Goal: Task Accomplishment & Management: Complete application form

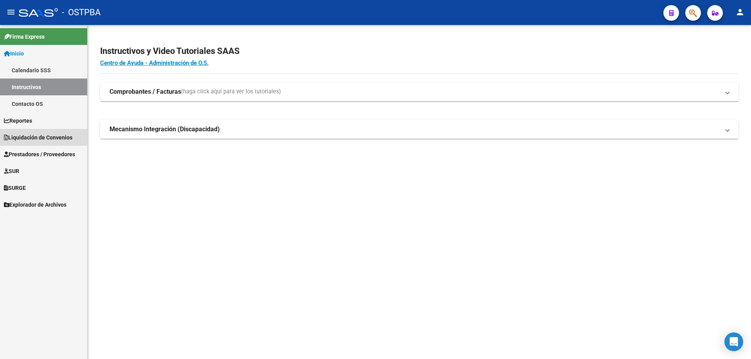
click at [27, 135] on span "Liquidación de Convenios" at bounding box center [38, 137] width 68 height 9
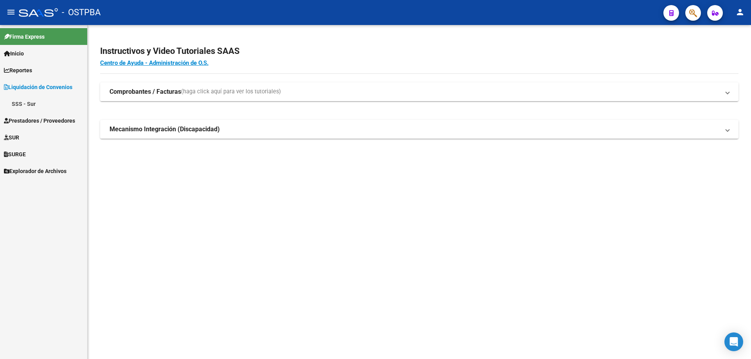
click at [29, 120] on span "Prestadores / Proveedores" at bounding box center [39, 121] width 71 height 9
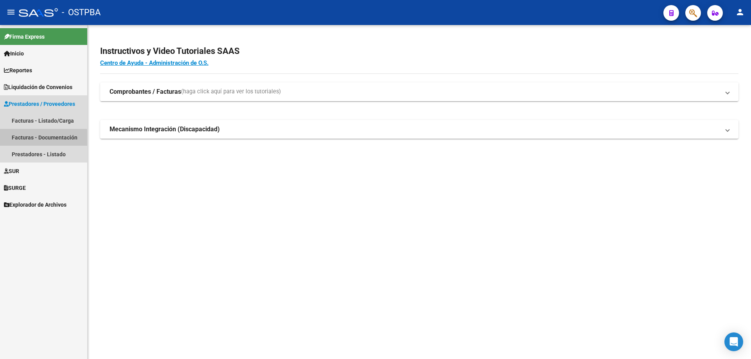
click at [17, 141] on link "Facturas - Documentación" at bounding box center [43, 137] width 87 height 17
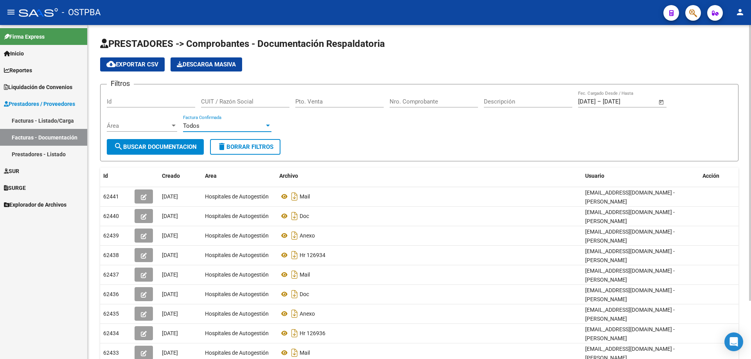
click at [267, 126] on div at bounding box center [268, 126] width 4 height 2
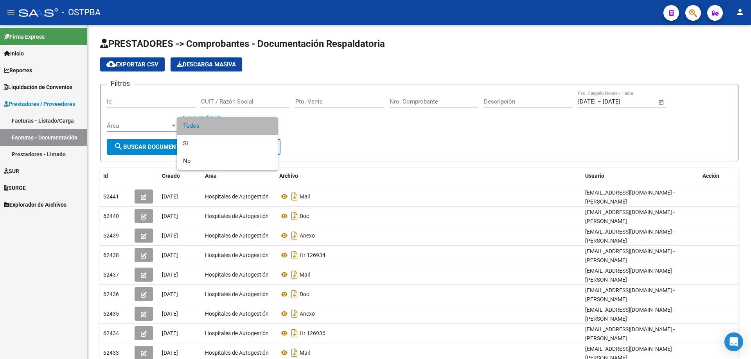
click at [196, 129] on span "Todos" at bounding box center [227, 126] width 88 height 18
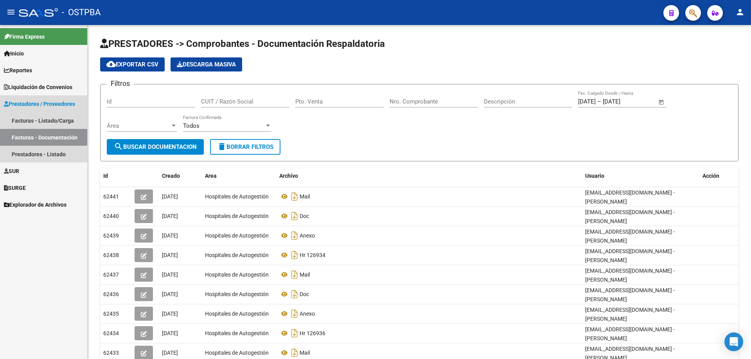
click at [26, 106] on span "Prestadores / Proveedores" at bounding box center [39, 104] width 71 height 9
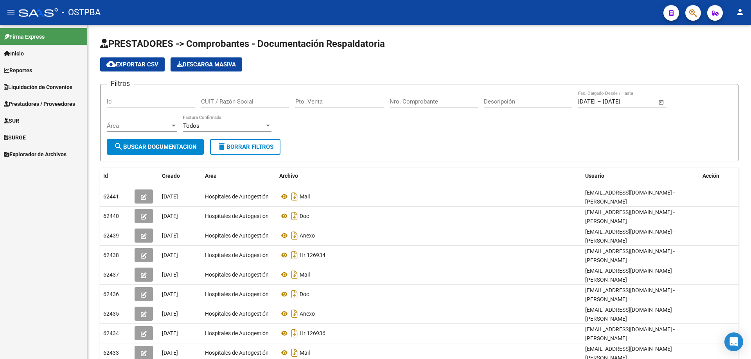
click at [32, 103] on span "Prestadores / Proveedores" at bounding box center [39, 104] width 71 height 9
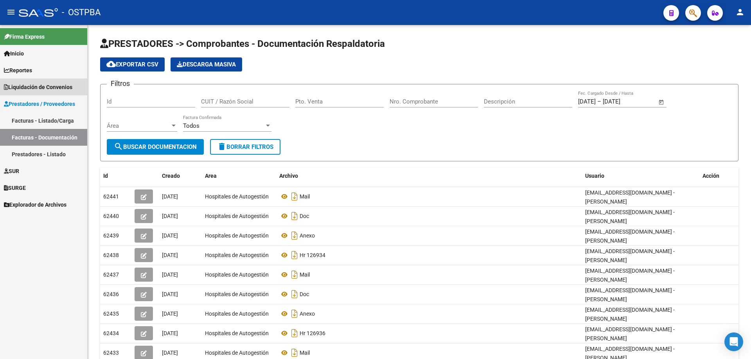
click at [42, 86] on span "Liquidación de Convenios" at bounding box center [38, 87] width 68 height 9
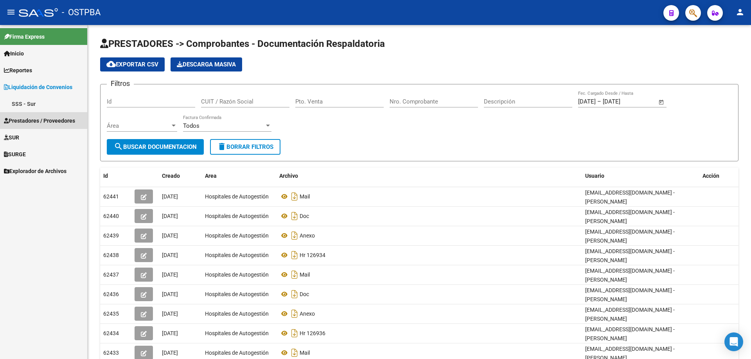
click at [35, 118] on span "Prestadores / Proveedores" at bounding box center [39, 121] width 71 height 9
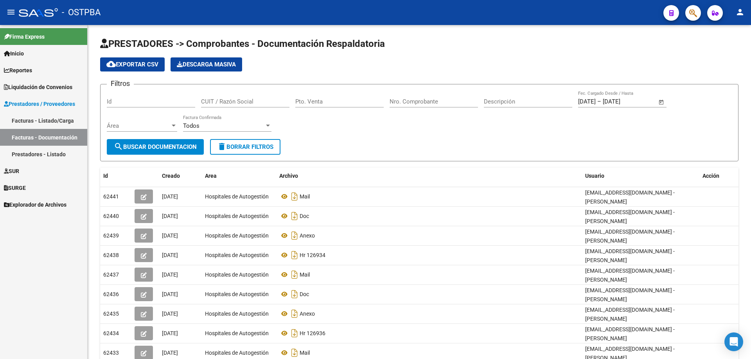
click at [43, 83] on span "Liquidación de Convenios" at bounding box center [38, 87] width 68 height 9
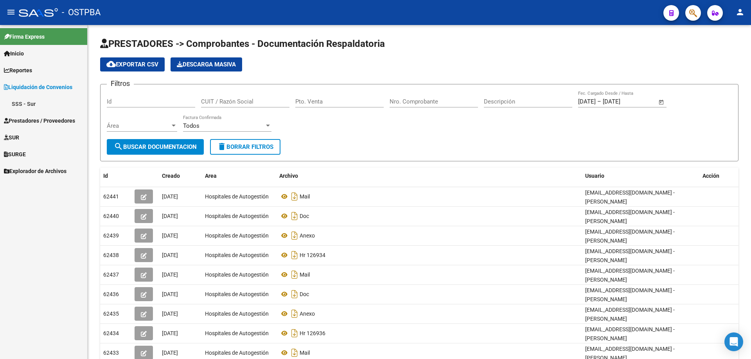
click at [25, 117] on span "Prestadores / Proveedores" at bounding box center [39, 121] width 71 height 9
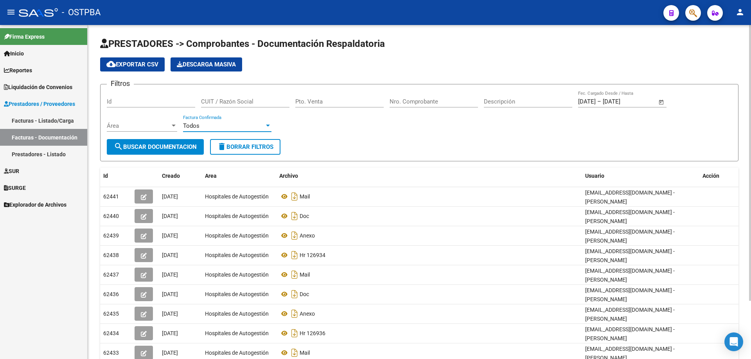
click at [268, 127] on div at bounding box center [268, 126] width 4 height 2
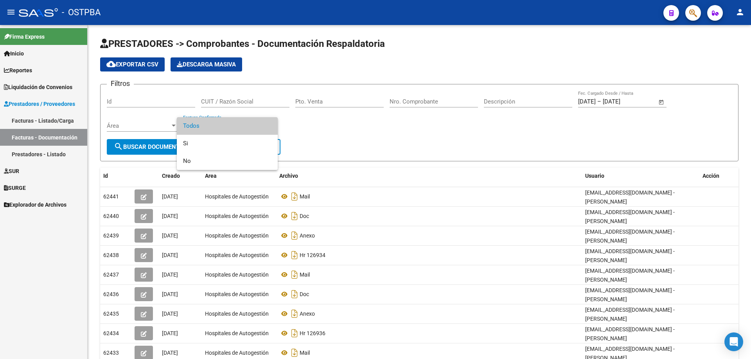
click at [354, 136] on div at bounding box center [375, 179] width 751 height 359
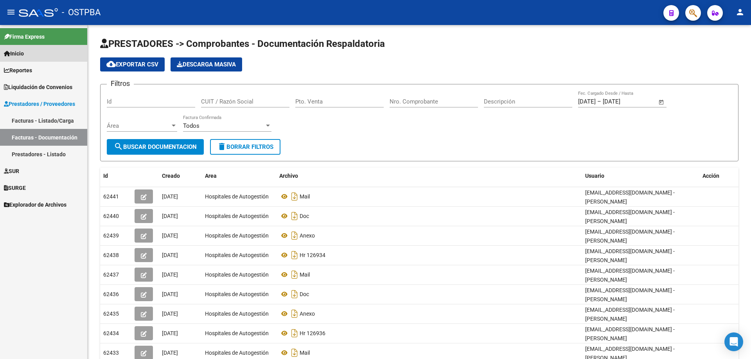
click at [24, 54] on span "Inicio" at bounding box center [14, 53] width 20 height 9
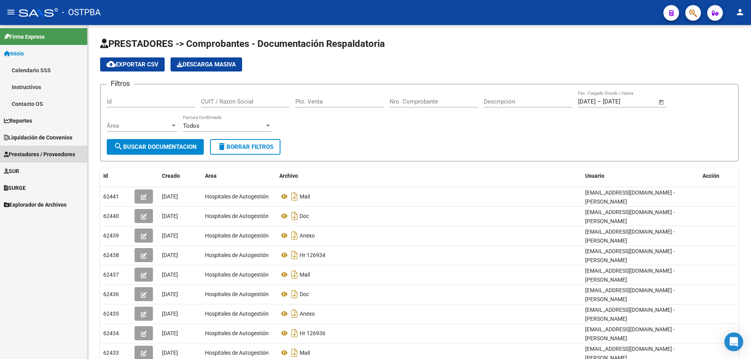
click at [22, 156] on span "Prestadores / Proveedores" at bounding box center [39, 154] width 71 height 9
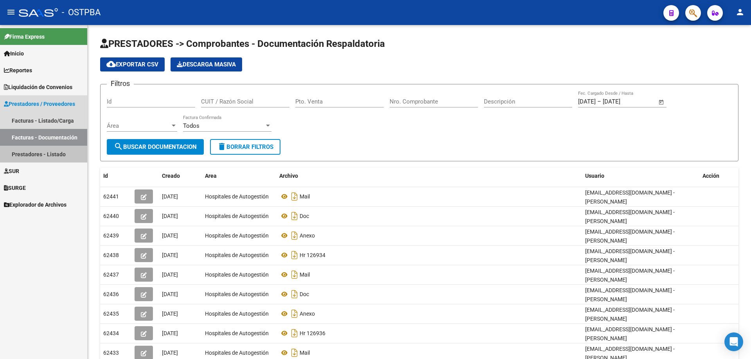
click at [22, 155] on link "Prestadores - Listado" at bounding box center [43, 154] width 87 height 17
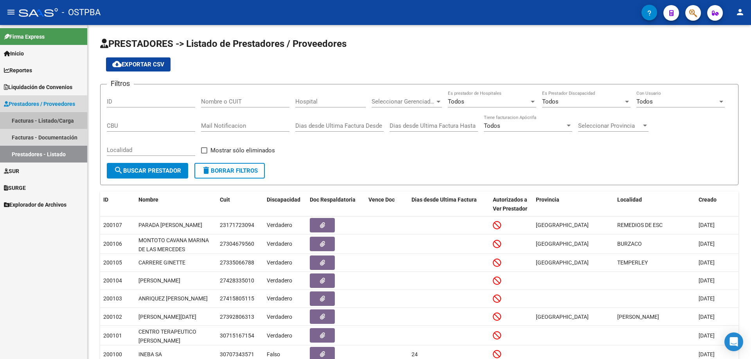
click at [23, 120] on link "Facturas - Listado/Carga" at bounding box center [43, 120] width 87 height 17
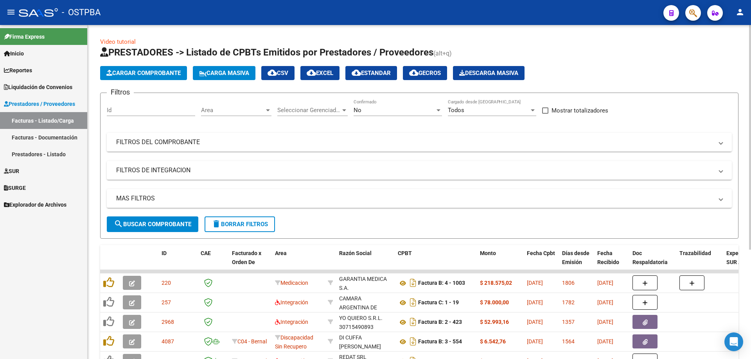
click at [268, 108] on div at bounding box center [267, 110] width 7 height 6
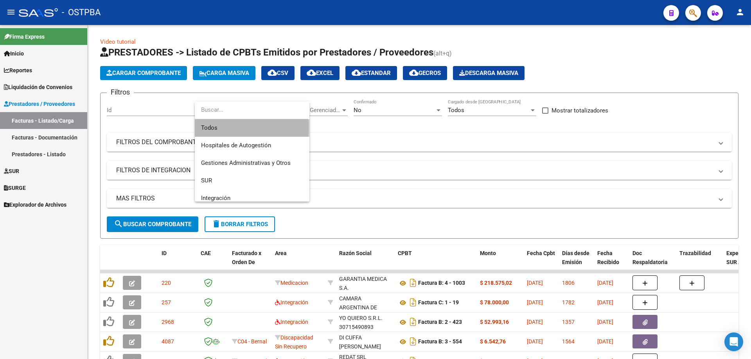
click at [226, 127] on span "Todos" at bounding box center [252, 128] width 102 height 18
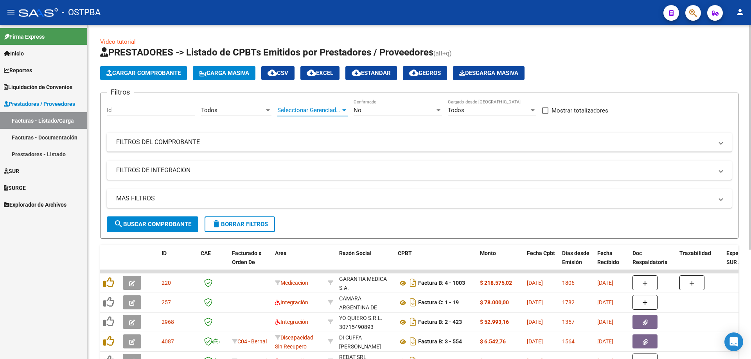
click at [346, 110] on div at bounding box center [344, 110] width 7 height 6
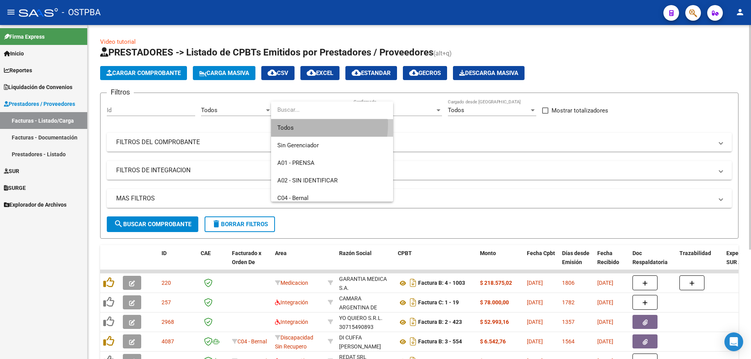
click at [297, 125] on span "Todos" at bounding box center [331, 128] width 109 height 18
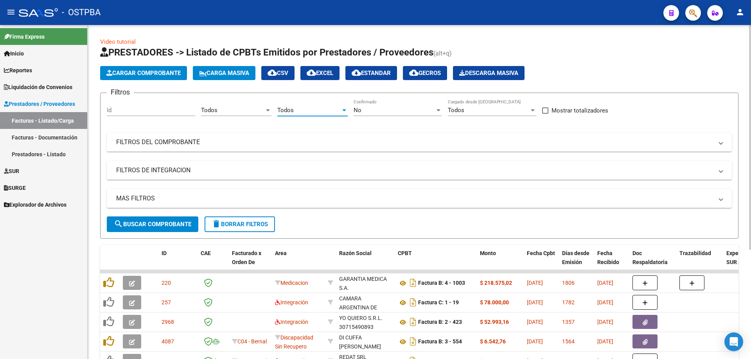
click at [438, 110] on div at bounding box center [438, 110] width 4 height 2
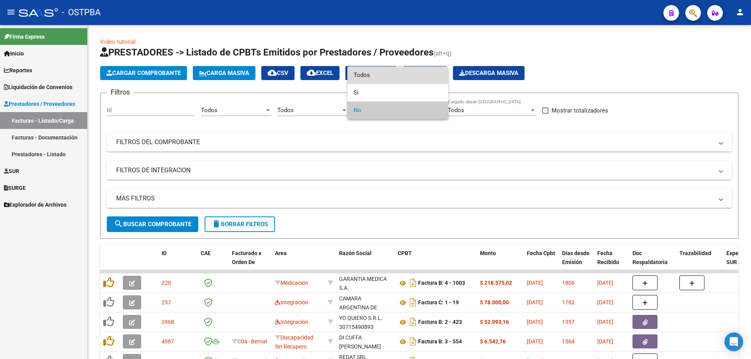
click at [362, 75] on span "Todos" at bounding box center [398, 75] width 88 height 18
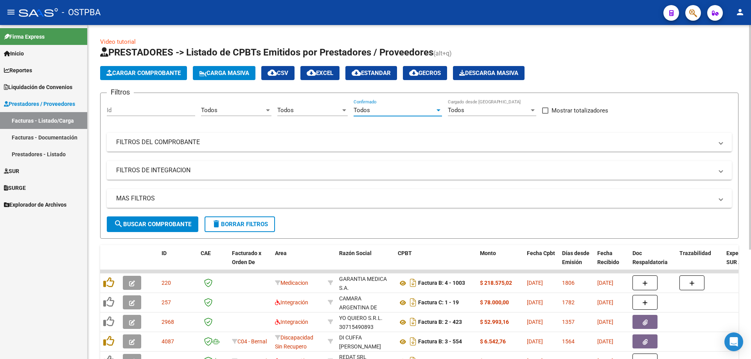
click at [532, 111] on div at bounding box center [533, 110] width 4 height 2
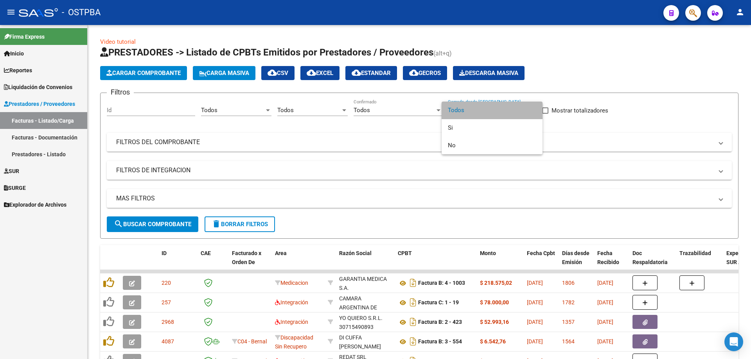
click at [459, 109] on span "Todos" at bounding box center [492, 111] width 88 height 18
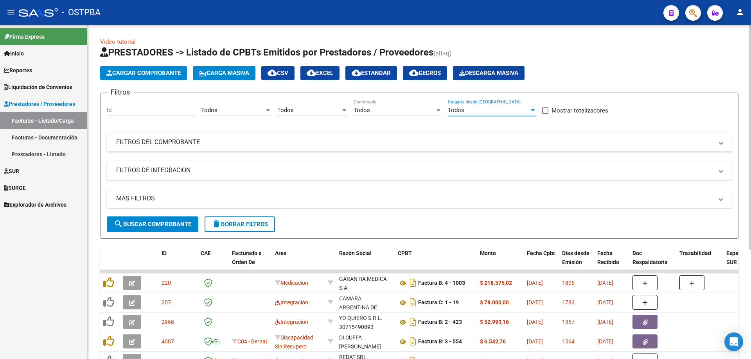
click at [168, 143] on mat-panel-title "FILTROS DEL COMPROBANTE" at bounding box center [414, 142] width 597 height 9
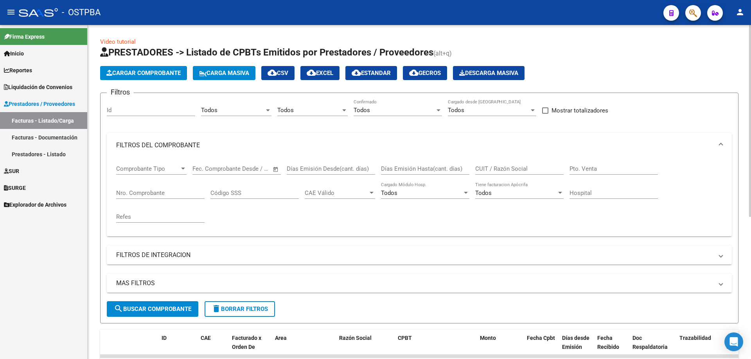
click at [142, 190] on input "Nro. Comprobante" at bounding box center [160, 193] width 88 height 7
type input "1082765"
click at [178, 305] on button "search Buscar Comprobante" at bounding box center [153, 310] width 92 height 16
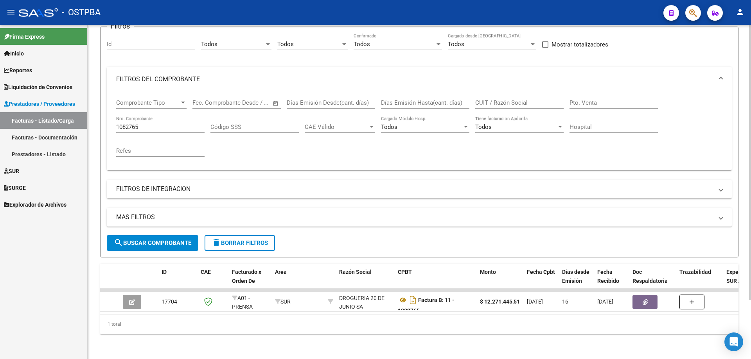
scroll to position [72, 0]
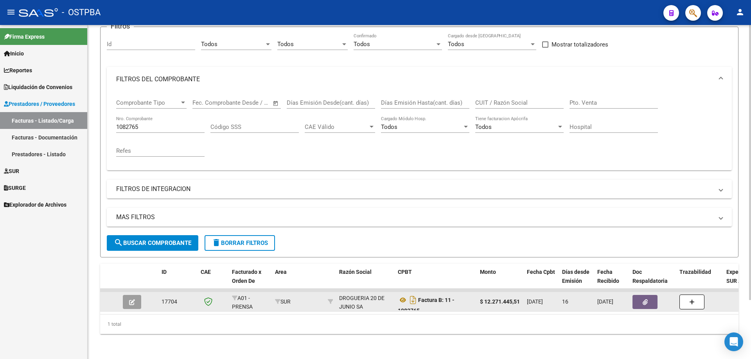
click at [134, 300] on icon "button" at bounding box center [132, 303] width 6 height 6
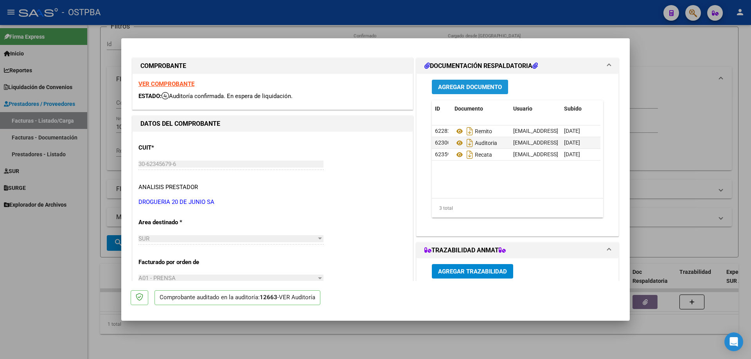
click at [461, 86] on span "Agregar Documento" at bounding box center [470, 87] width 64 height 7
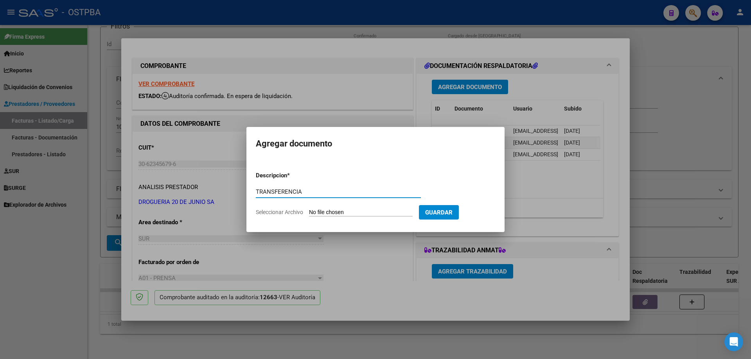
type input "TRANSFERENCIA"
click at [346, 212] on input "Seleccionar Archivo" at bounding box center [361, 212] width 104 height 7
type input "C:\fakepath\IMG_20250919_0001.pdf"
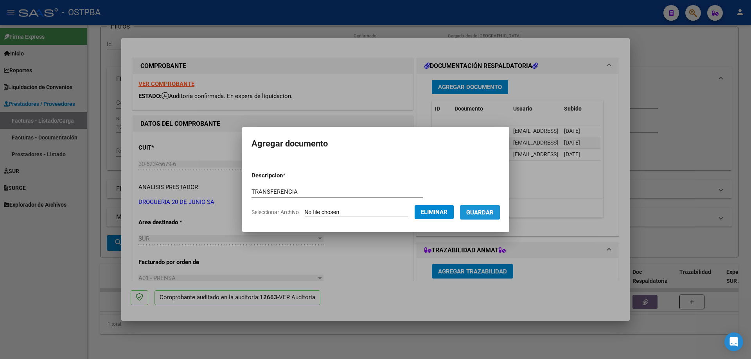
click at [488, 212] on span "Guardar" at bounding box center [479, 212] width 27 height 7
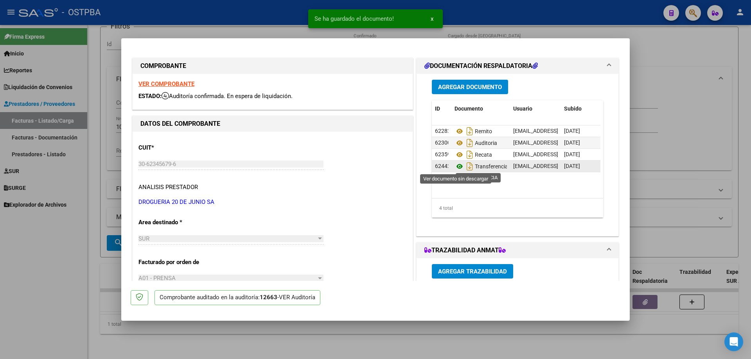
click at [454, 163] on icon at bounding box center [459, 166] width 10 height 9
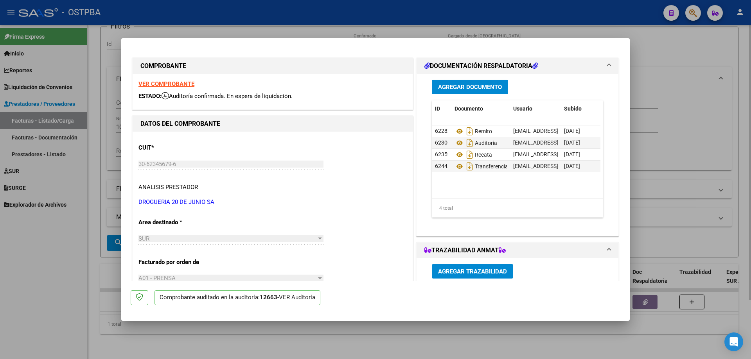
click at [471, 348] on div at bounding box center [375, 179] width 751 height 359
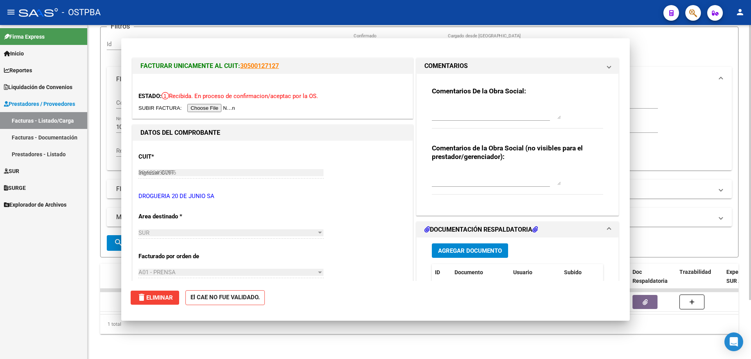
type input "$ 0,00"
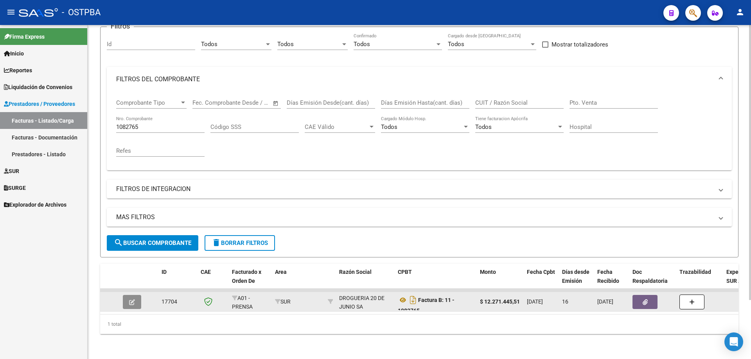
click at [129, 300] on icon "button" at bounding box center [132, 303] width 6 height 6
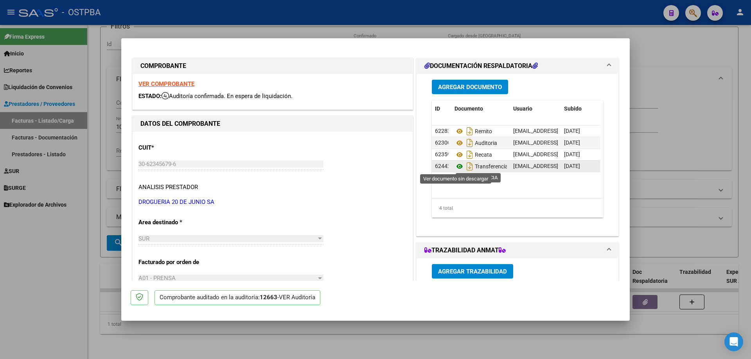
click at [457, 168] on icon at bounding box center [459, 166] width 10 height 9
